Goal: Navigation & Orientation: Find specific page/section

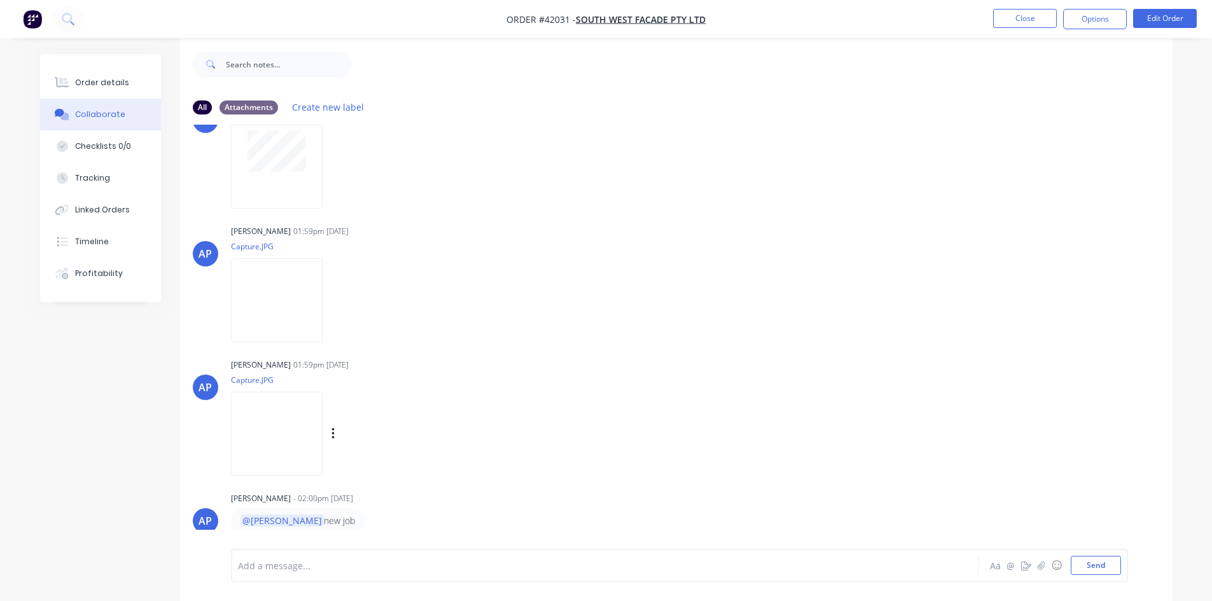
scroll to position [19, 0]
click at [1038, 23] on button "Close" at bounding box center [1025, 18] width 64 height 19
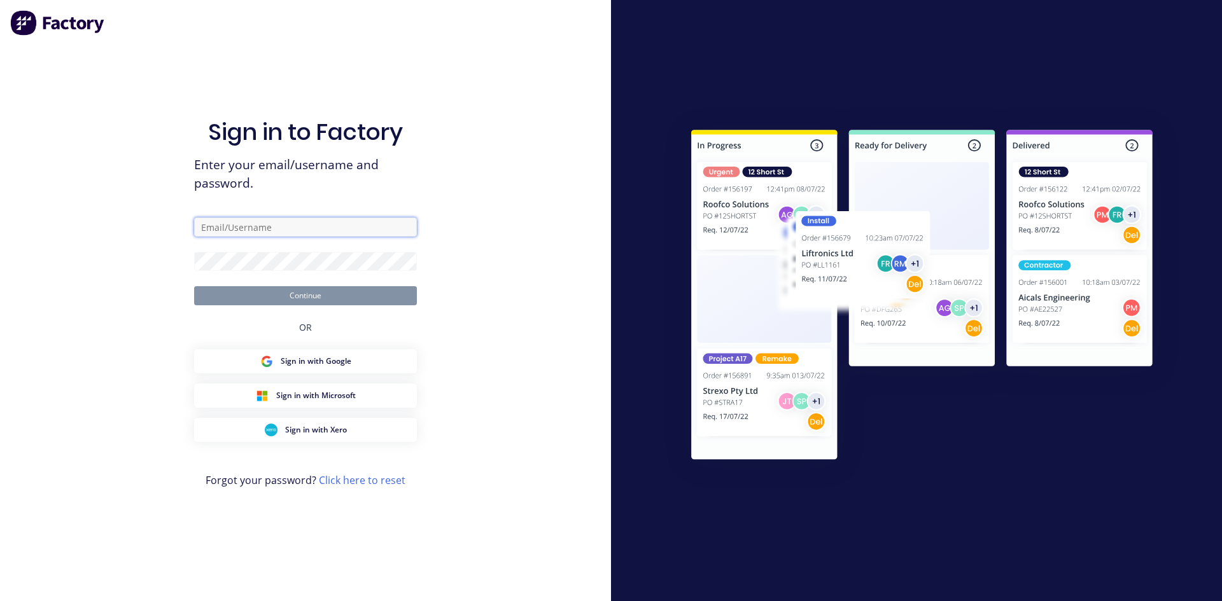
type input "[PERSON_NAME][EMAIL_ADDRESS][DOMAIN_NAME]"
click at [340, 295] on button "Continue" at bounding box center [305, 295] width 223 height 19
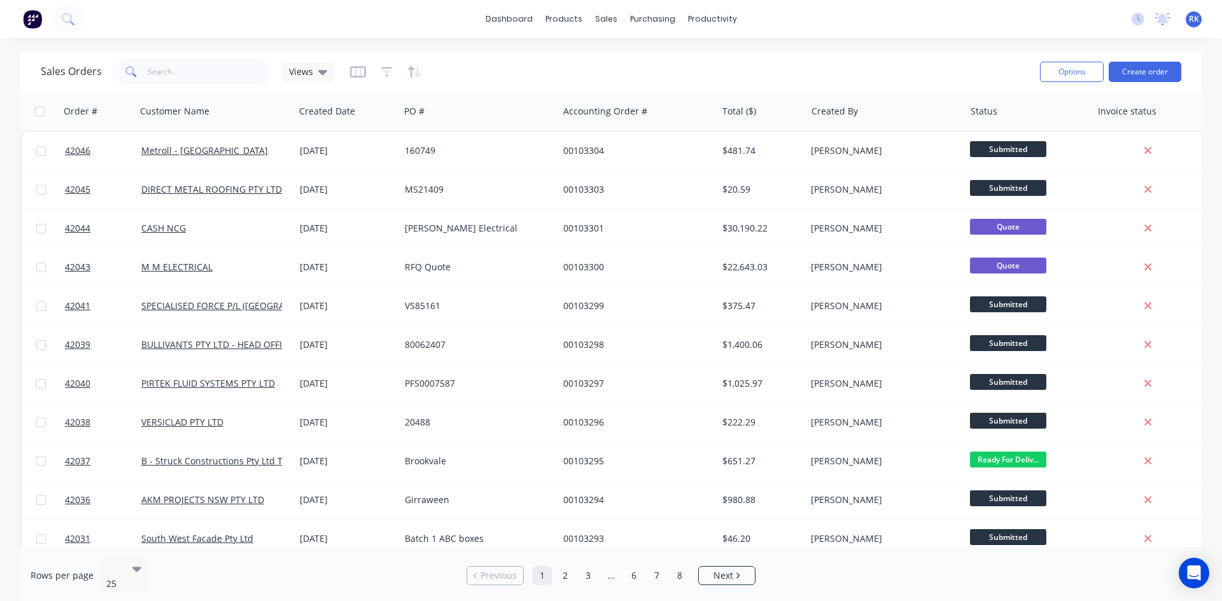
click at [25, 10] on img at bounding box center [32, 19] width 19 height 19
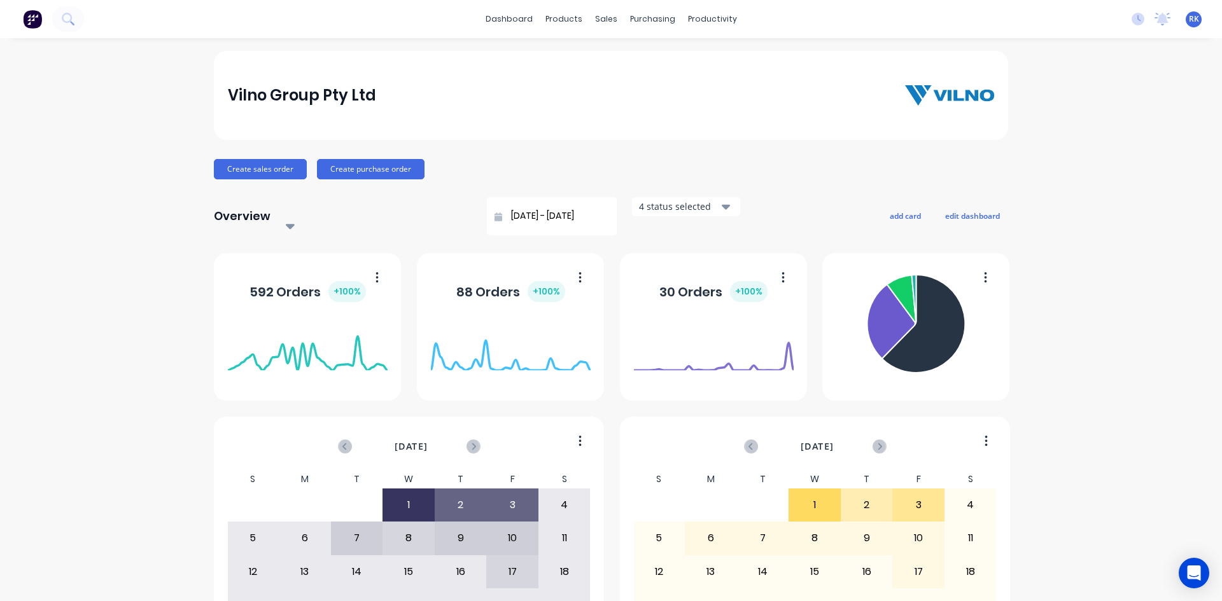
click at [444, 83] on div "Vilno Group Pty Ltd" at bounding box center [611, 95] width 767 height 25
click at [1157, 17] on icon at bounding box center [1162, 18] width 11 height 10
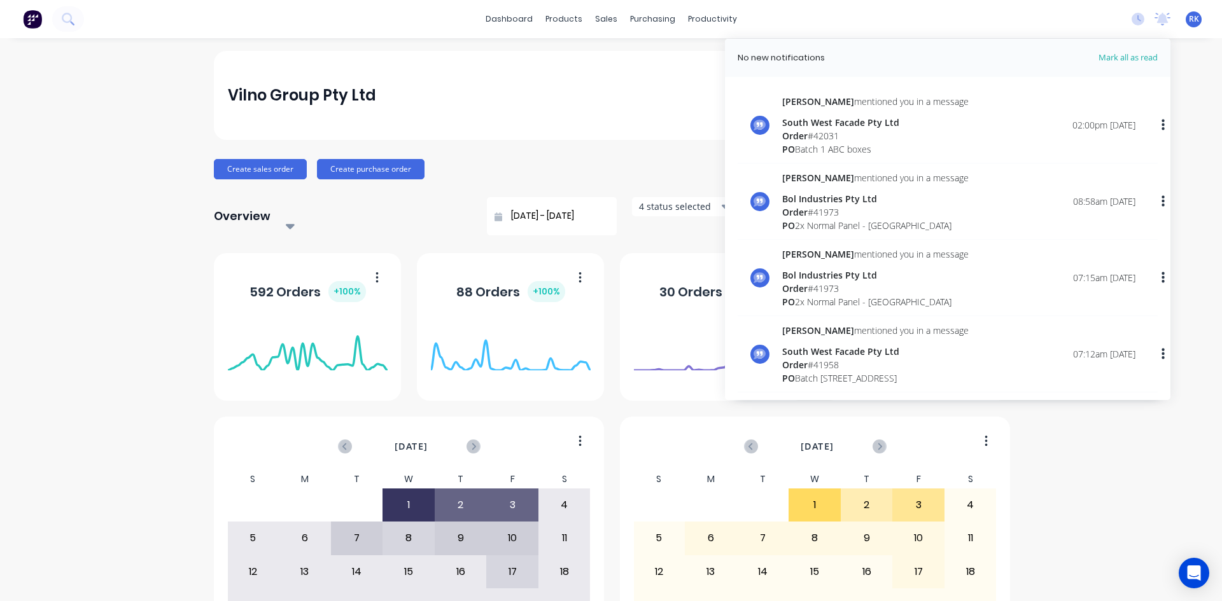
click at [975, 22] on div "dashboard products sales purchasing productivity dashboard products Product Cat…" at bounding box center [611, 19] width 1222 height 38
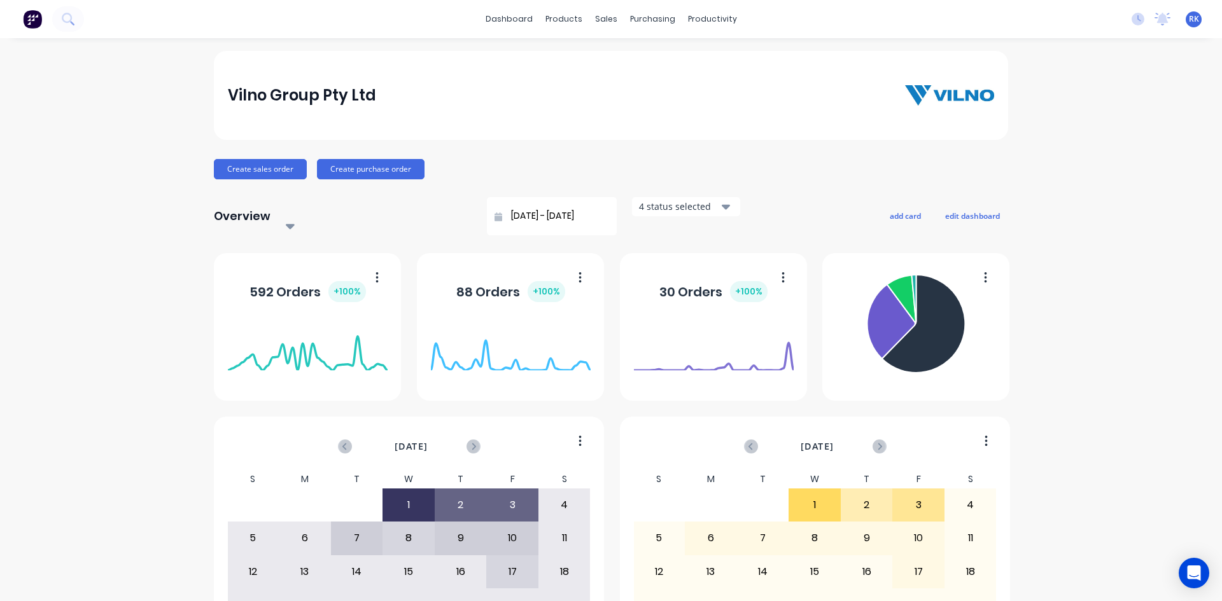
click at [440, 123] on div "Vilno Group Pty Ltd" at bounding box center [611, 95] width 794 height 89
click at [436, 83] on div "Vilno Group Pty Ltd" at bounding box center [611, 95] width 767 height 25
